Goal: Check status: Check status

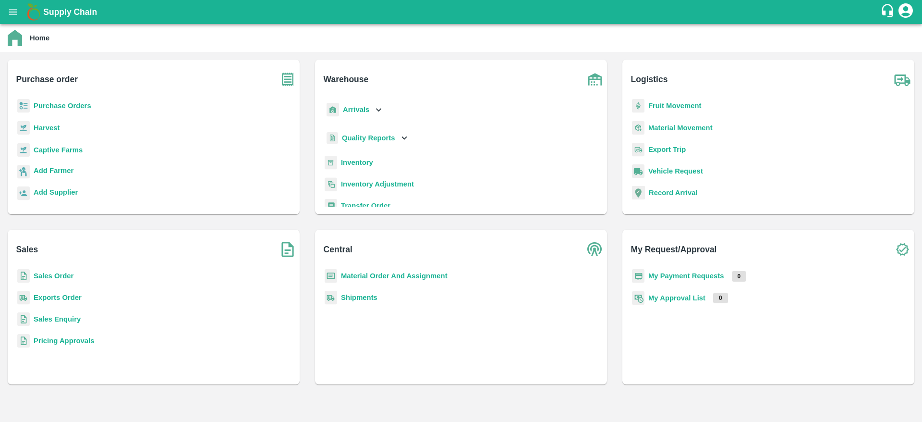
click at [74, 110] on p "Purchase Orders" at bounding box center [63, 105] width 58 height 11
click at [76, 109] on b "Purchase Orders" at bounding box center [63, 106] width 58 height 8
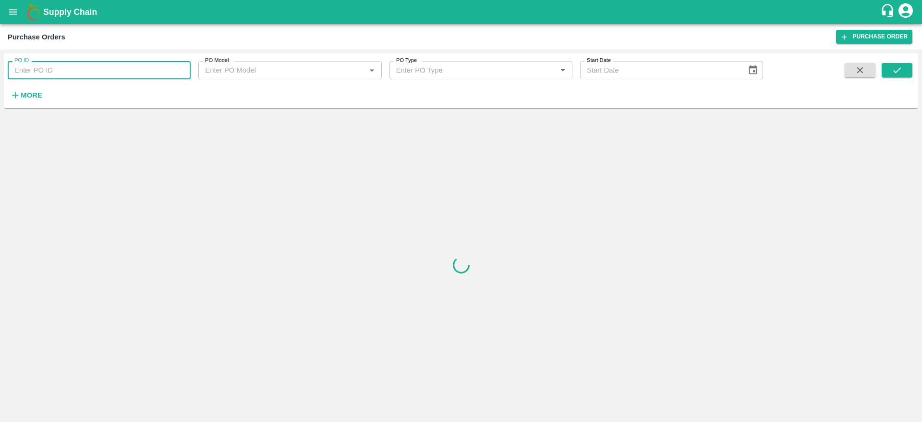
click at [111, 67] on input "PO ID" at bounding box center [99, 70] width 183 height 18
paste input "92612"
type input "92612"
click at [904, 63] on button "submit" at bounding box center [897, 70] width 31 height 14
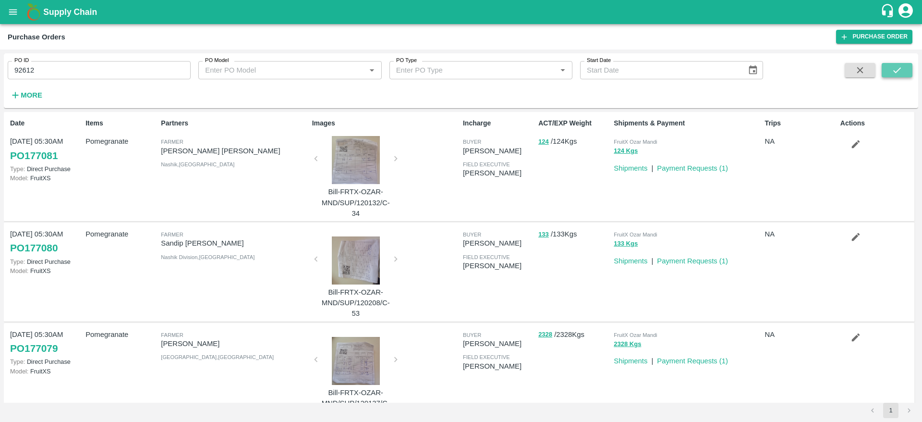
click at [906, 70] on button "submit" at bounding box center [897, 70] width 31 height 14
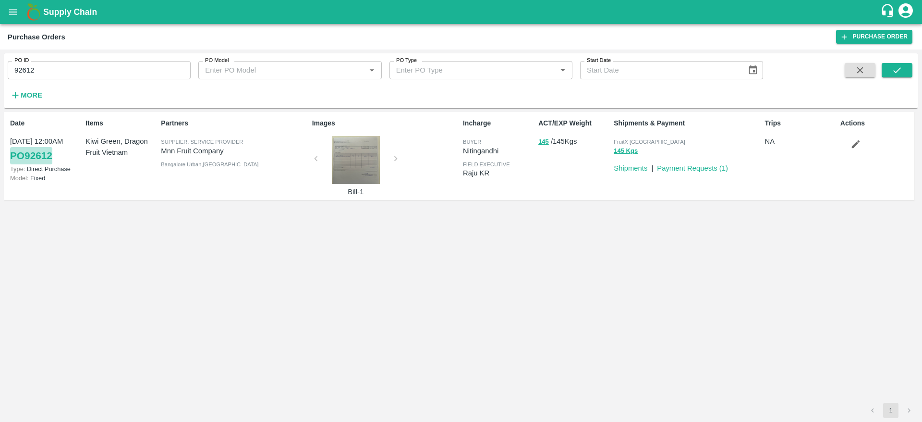
click at [47, 154] on link "PO 92612" at bounding box center [31, 155] width 42 height 17
